Goal: Task Accomplishment & Management: Use online tool/utility

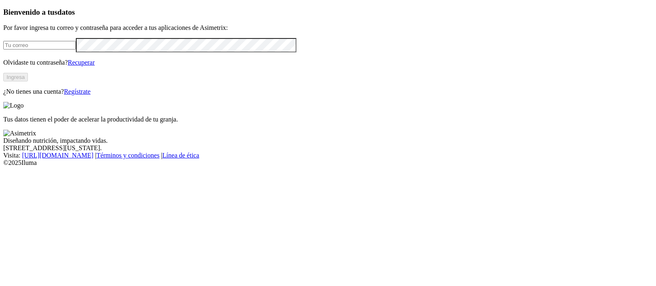
type input "[PERSON_NAME][EMAIL_ADDRESS][PERSON_NAME][DOMAIN_NAME]"
click at [28, 82] on button "Ingresa" at bounding box center [15, 77] width 25 height 9
